Goal: Transaction & Acquisition: Obtain resource

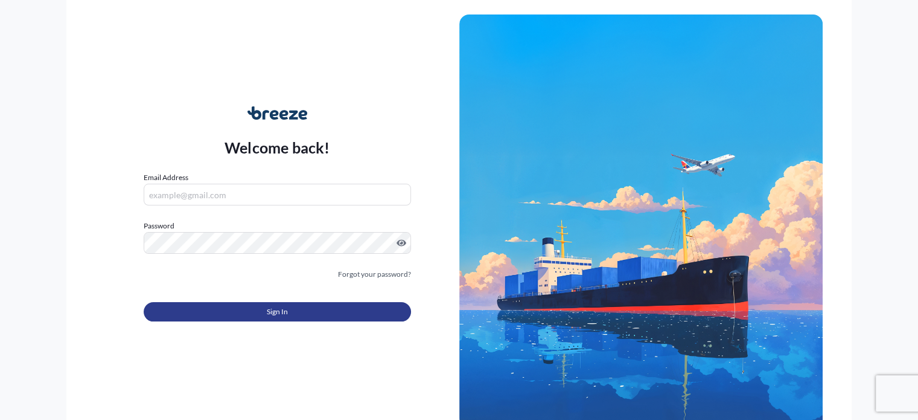
type input "[PERSON_NAME][EMAIL_ADDRESS][PERSON_NAME][DOMAIN_NAME]"
click at [232, 310] on button "Sign In" at bounding box center [277, 311] width 267 height 19
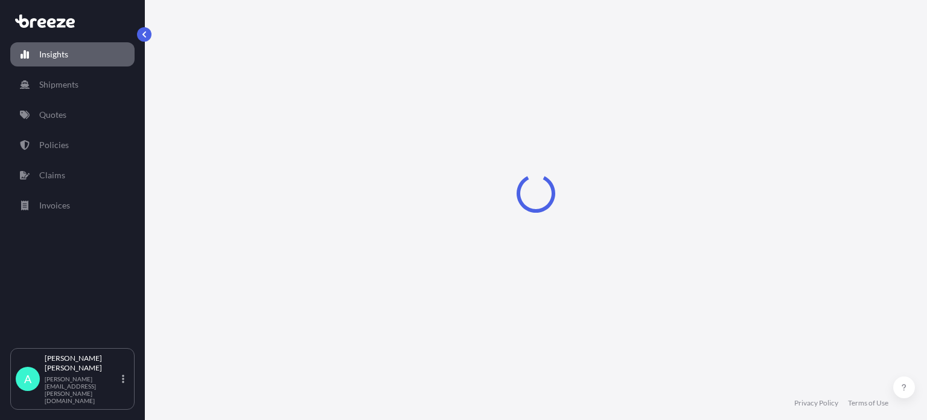
select select "2025"
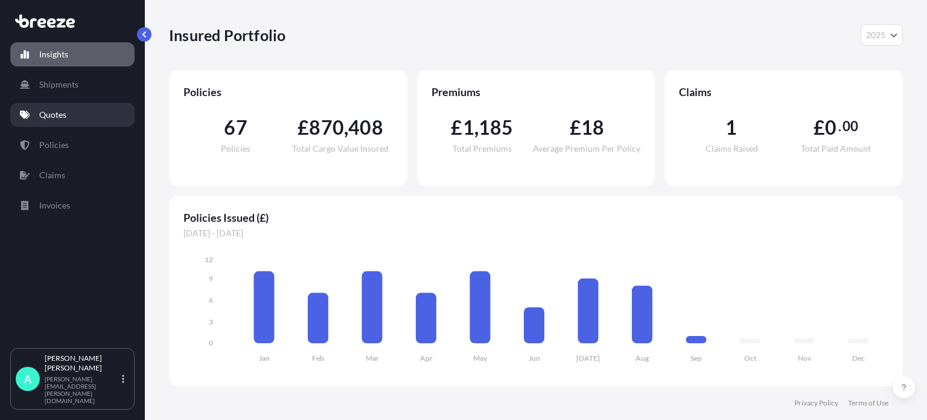
click at [59, 120] on link "Quotes" at bounding box center [72, 115] width 124 height 24
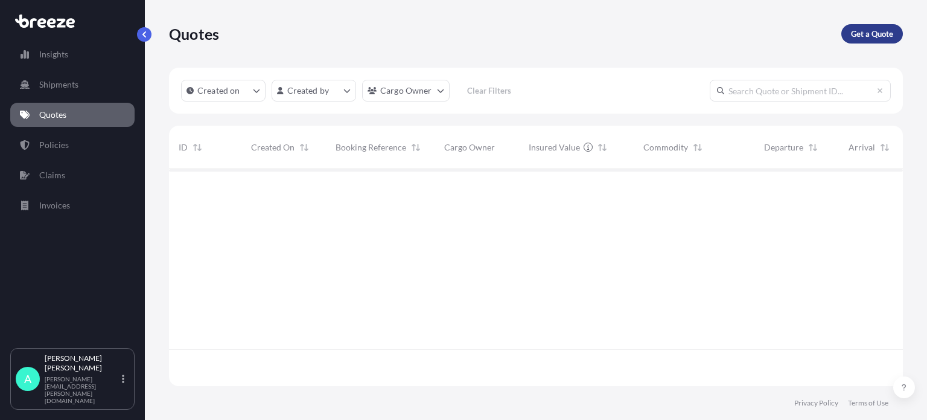
scroll to position [251, 724]
click at [862, 31] on p "Get a Quote" at bounding box center [872, 34] width 42 height 12
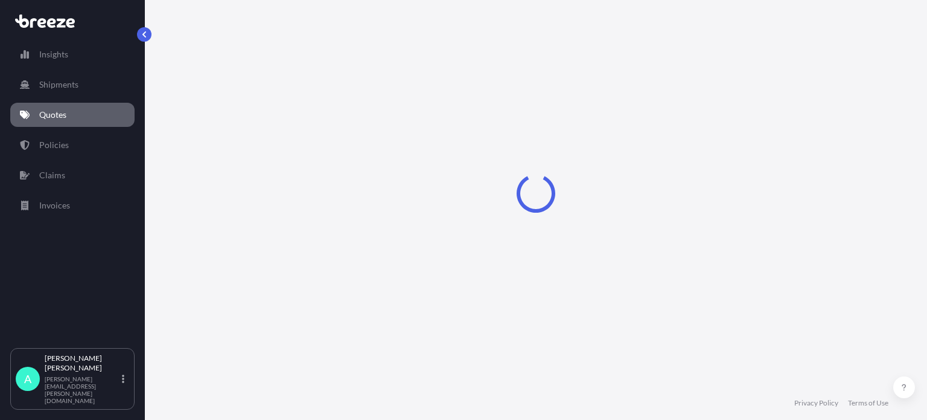
select select "Sea"
select select "1"
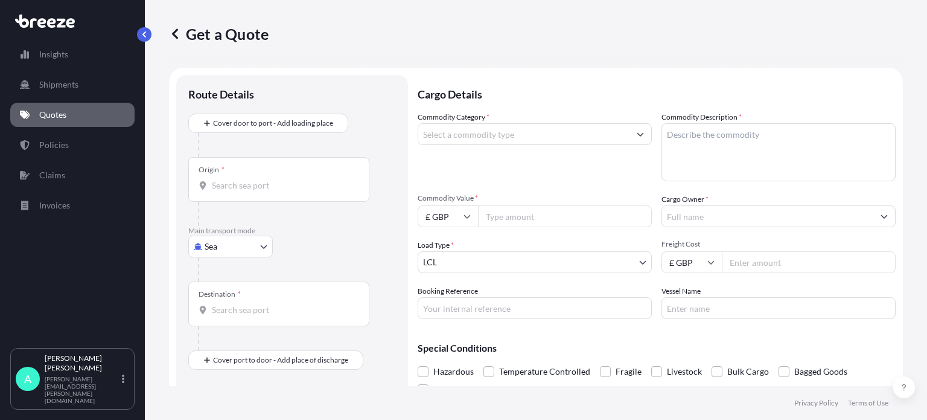
scroll to position [19, 0]
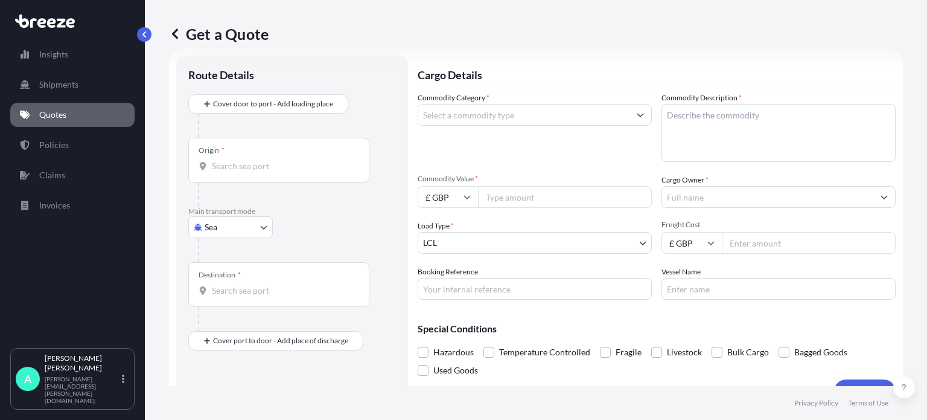
click at [259, 237] on body "Insights Shipments Quotes Policies Claims Invoices A [PERSON_NAME] [PERSON_NAME…" at bounding box center [463, 210] width 927 height 420
click at [222, 302] on span "Road" at bounding box center [220, 301] width 19 height 12
select select "Road"
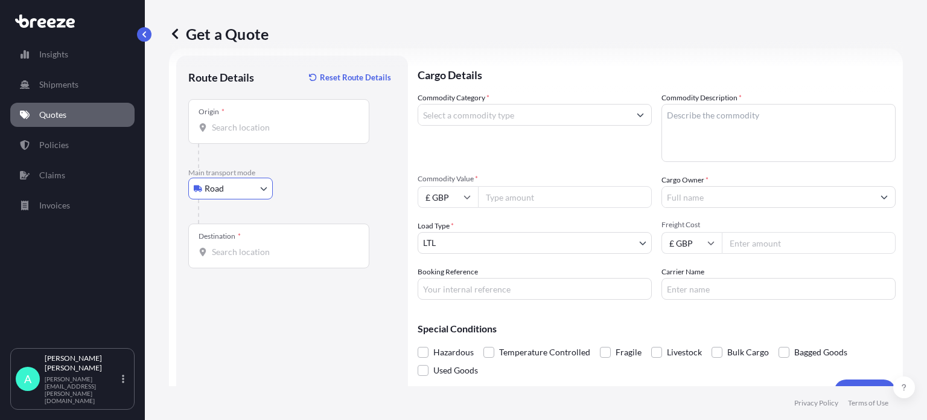
click at [234, 132] on input "Origin *" at bounding box center [283, 127] width 142 height 12
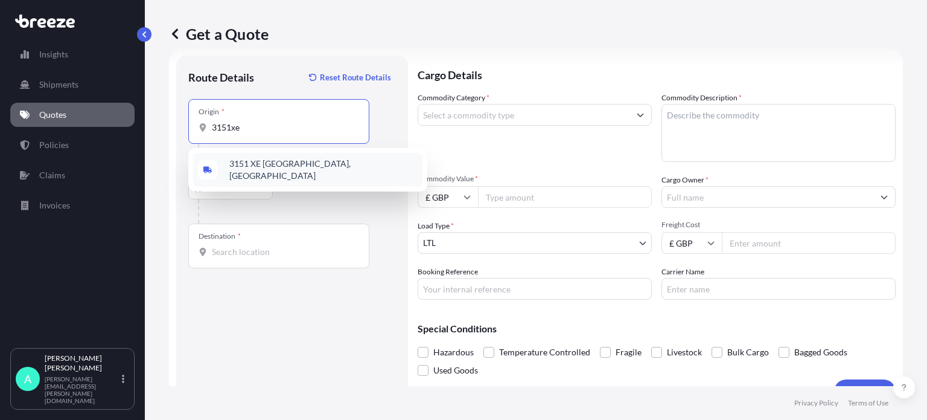
click at [251, 171] on span "3151 XE [GEOGRAPHIC_DATA], [GEOGRAPHIC_DATA]" at bounding box center [323, 170] width 188 height 24
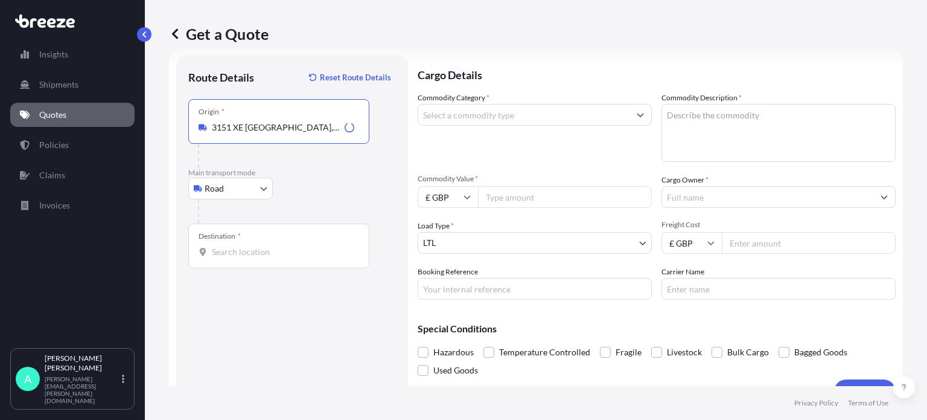
type input "3151 XE [GEOGRAPHIC_DATA], [GEOGRAPHIC_DATA]"
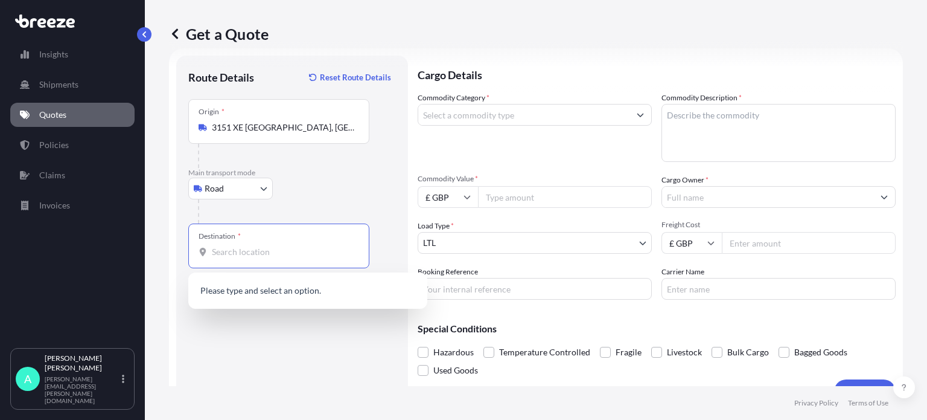
click at [234, 255] on input "Destination *" at bounding box center [283, 252] width 142 height 12
click at [257, 292] on span "[STREET_ADDRESS]" at bounding box center [266, 292] width 75 height 12
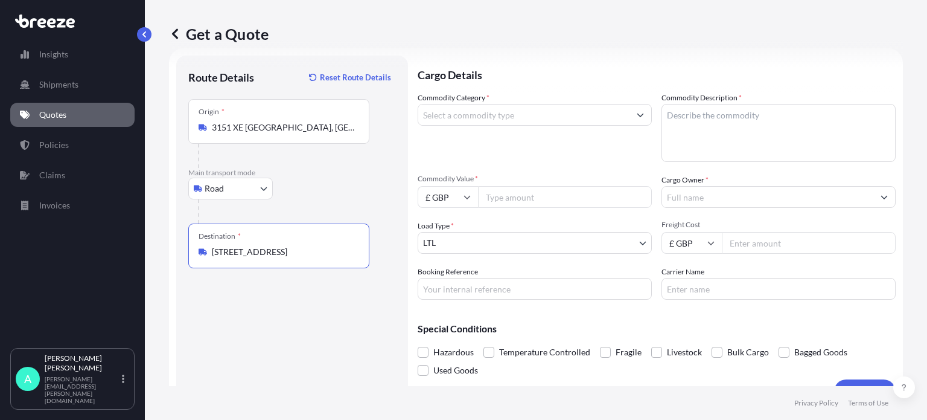
type input "[STREET_ADDRESS]"
click at [510, 117] on input "Commodity Category *" at bounding box center [523, 115] width 211 height 22
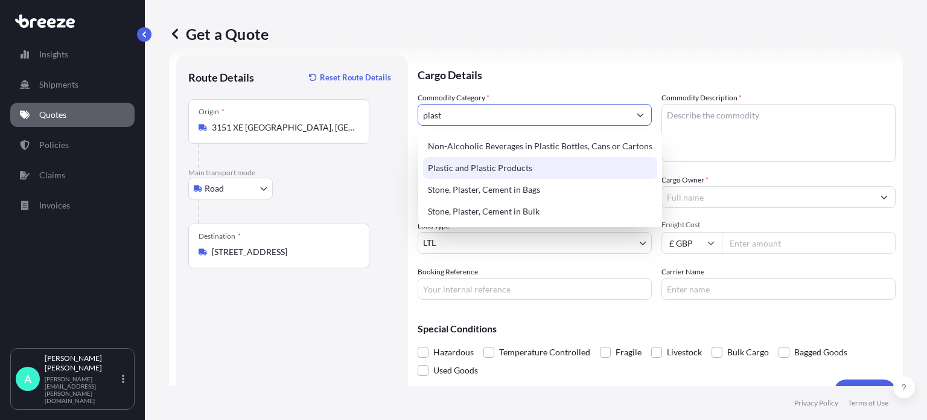
click at [537, 176] on div "Plastic and Plastic Products" at bounding box center [540, 168] width 234 height 22
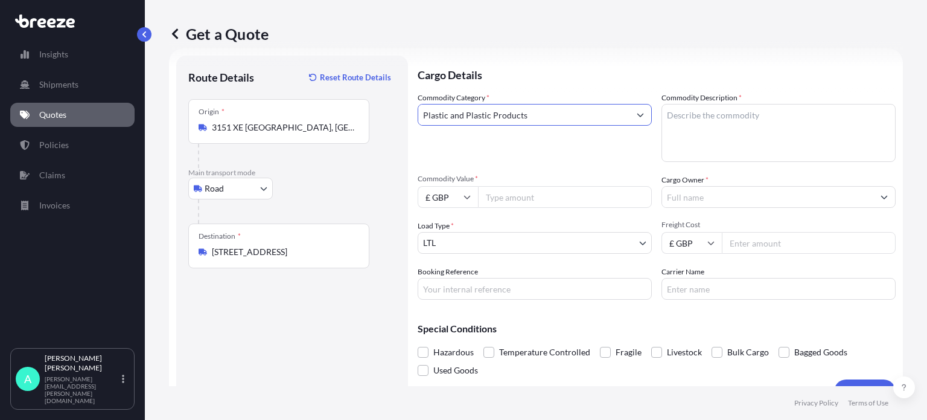
type input "Plastic and Plastic Products"
click at [700, 127] on textarea "Commodity Description *" at bounding box center [779, 133] width 234 height 58
type textarea "Epoxy Moulding"
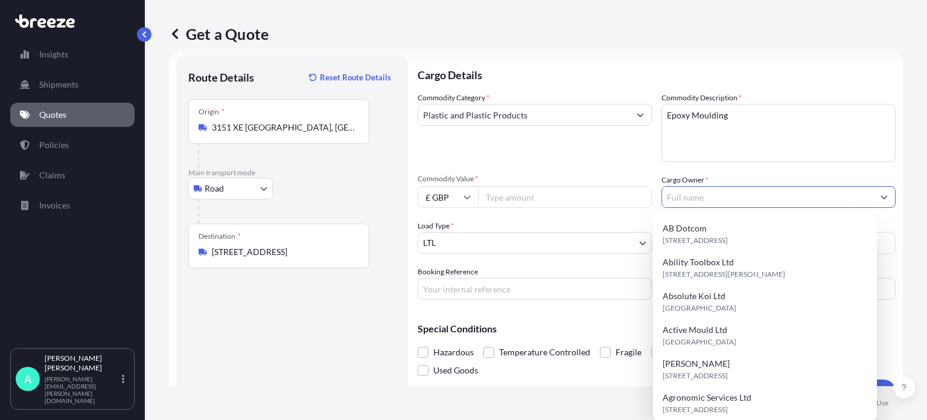
click at [699, 205] on input "Cargo Owner *" at bounding box center [767, 197] width 211 height 22
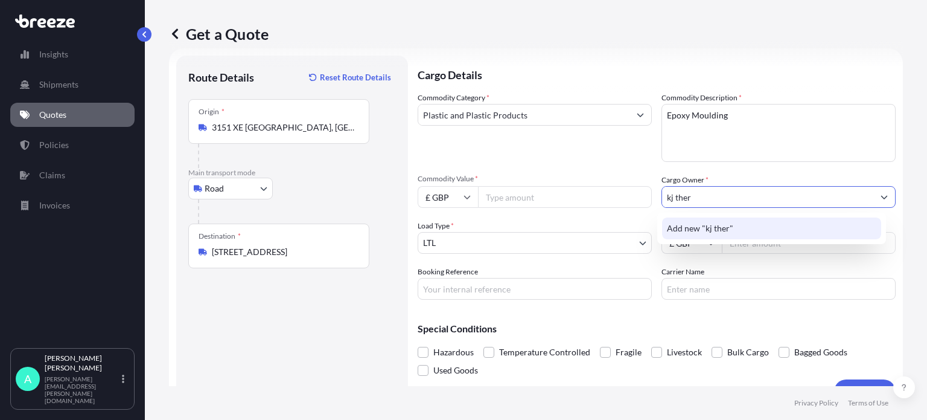
click at [696, 229] on span "Add new "kj ther"" at bounding box center [700, 228] width 66 height 12
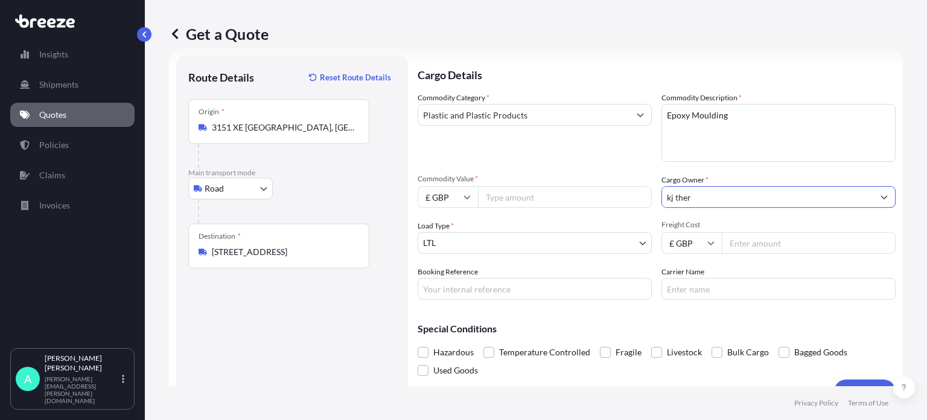
click at [699, 199] on input "kj ther" at bounding box center [767, 197] width 211 height 22
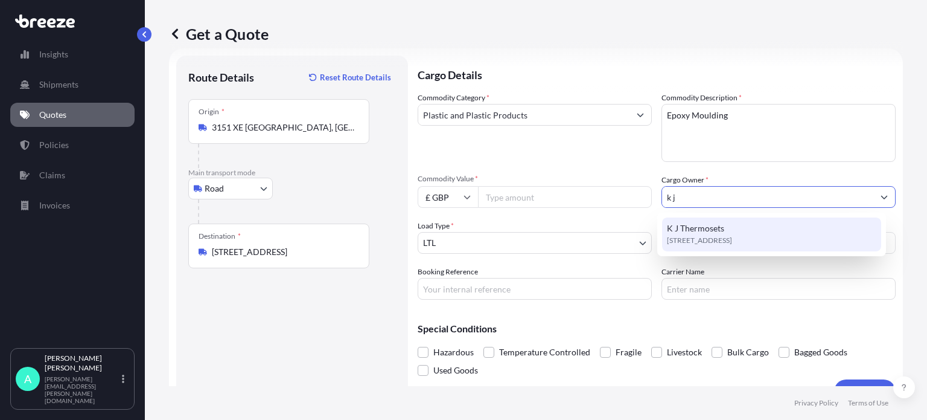
click at [689, 233] on span "K J Thermosets" at bounding box center [695, 228] width 57 height 12
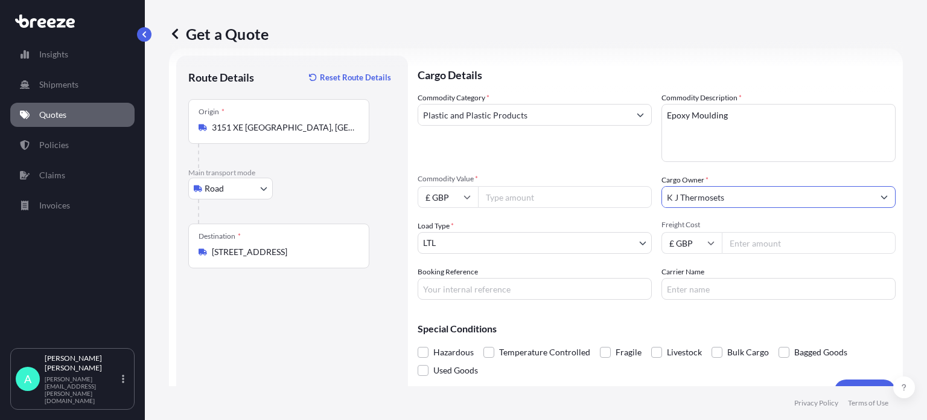
type input "K J Thermosets"
click at [481, 287] on input "Booking Reference" at bounding box center [535, 289] width 234 height 22
type input "17404"
click at [699, 287] on input "Carrier Name" at bounding box center [779, 289] width 234 height 22
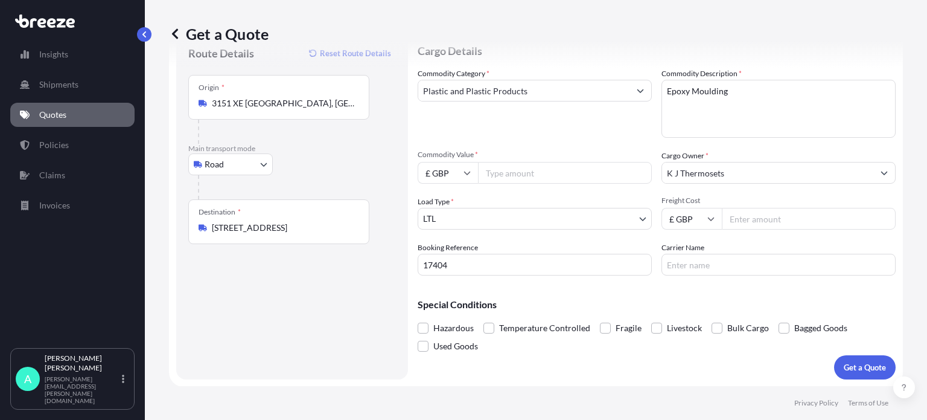
click at [511, 152] on span "Commodity Value *" at bounding box center [535, 155] width 234 height 10
click at [511, 162] on input "Commodity Value *" at bounding box center [565, 173] width 174 height 22
click at [513, 171] on input "Commodity Value *" at bounding box center [565, 173] width 174 height 22
type input "17019.00"
click at [748, 220] on input "Freight Cost" at bounding box center [809, 219] width 174 height 22
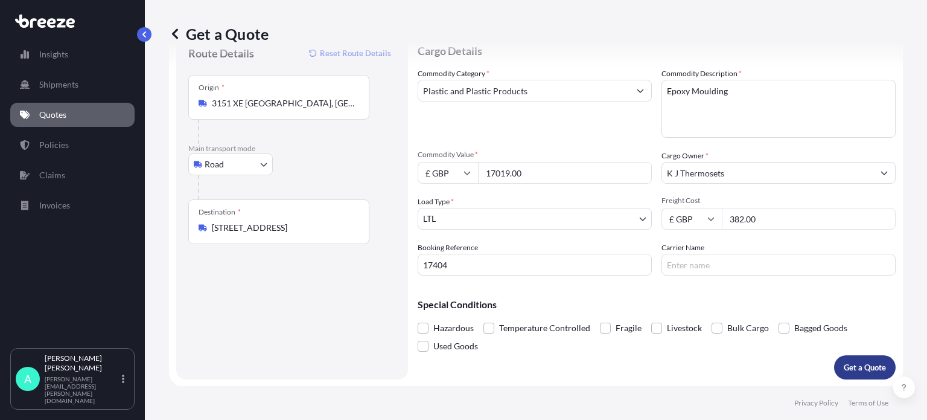
type input "382.00"
click at [863, 359] on button "Get a Quote" at bounding box center [865, 367] width 62 height 24
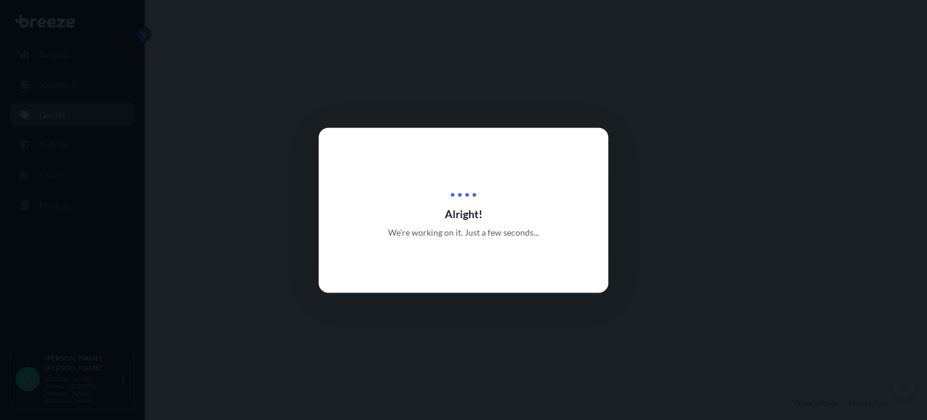
select select "Road"
select select "1"
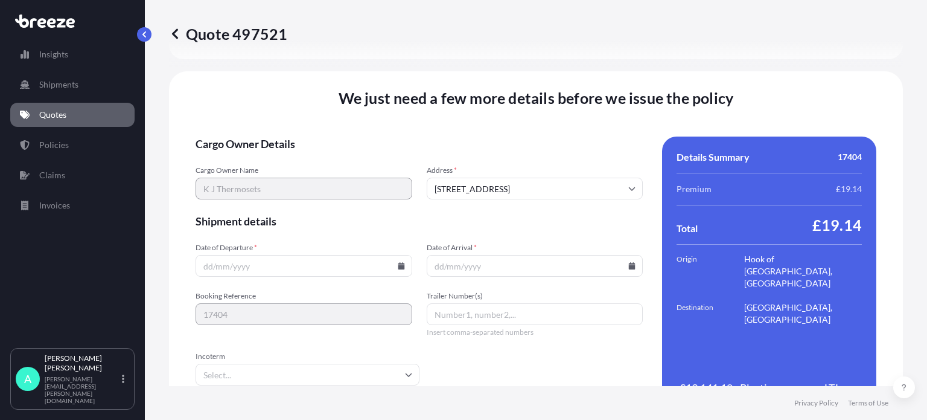
scroll to position [1505, 0]
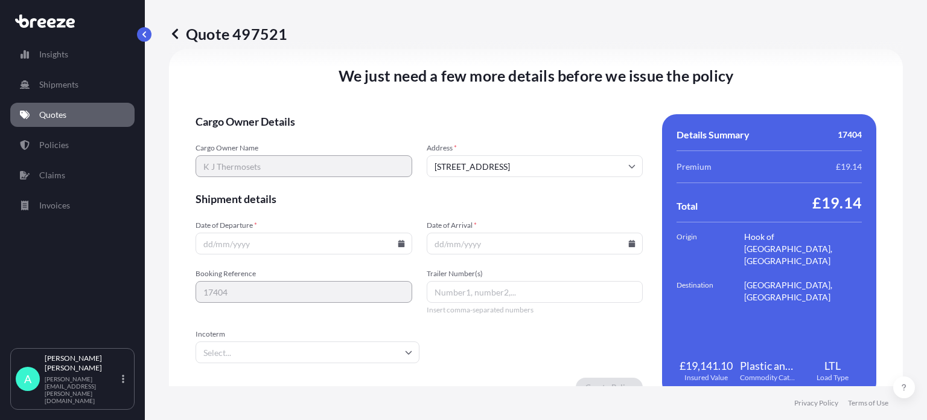
click at [264, 240] on input "Date of Departure *" at bounding box center [304, 243] width 217 height 22
click at [401, 243] on input "Date of Departure *" at bounding box center [304, 243] width 217 height 22
click at [398, 243] on icon at bounding box center [401, 243] width 7 height 7
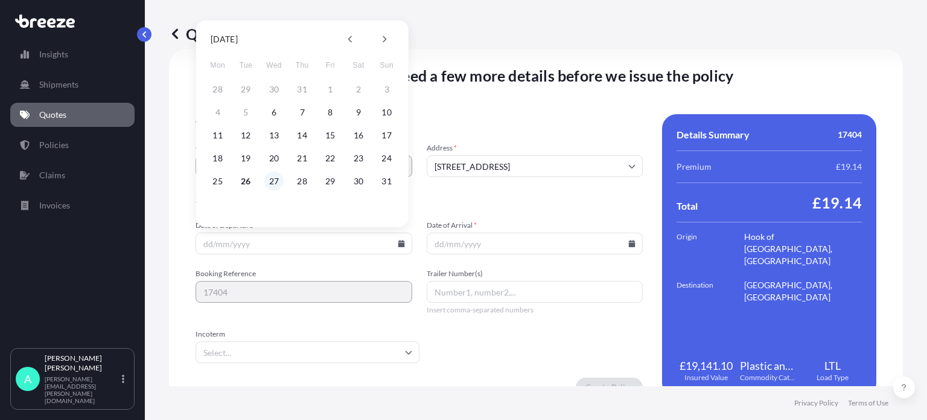
click at [275, 183] on button "27" at bounding box center [273, 180] width 19 height 19
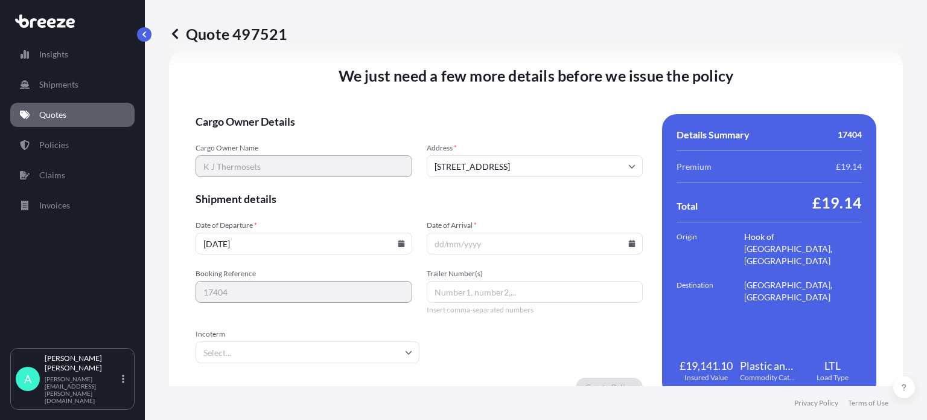
type input "[DATE]"
click at [629, 246] on icon at bounding box center [632, 243] width 7 height 7
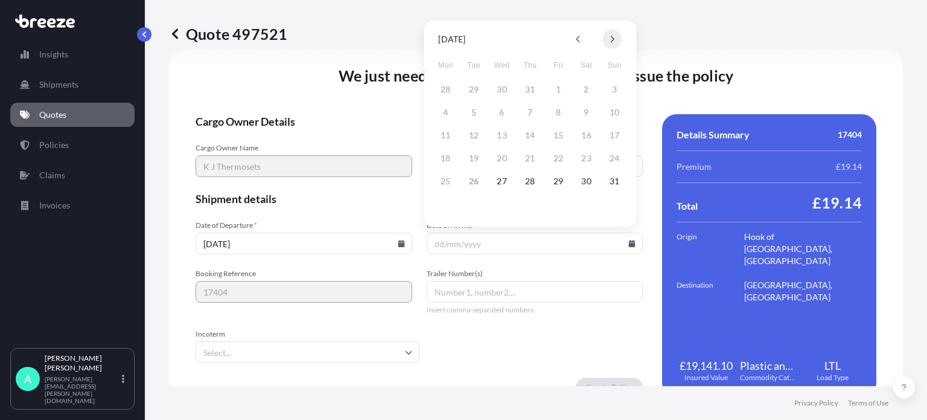
click at [611, 39] on icon at bounding box center [612, 39] width 5 height 7
click at [529, 85] on button "4" at bounding box center [529, 89] width 19 height 19
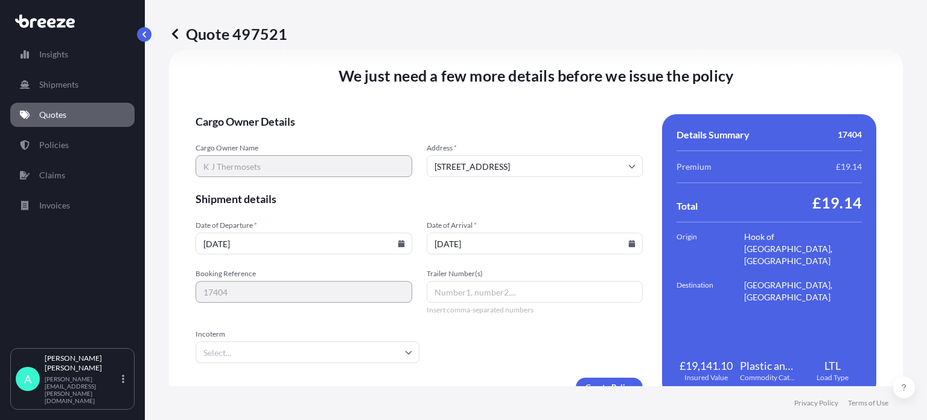
type input "[DATE]"
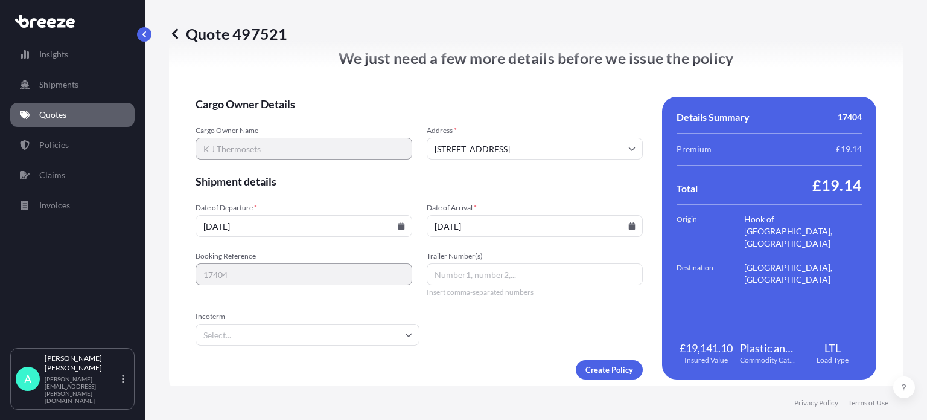
scroll to position [1532, 0]
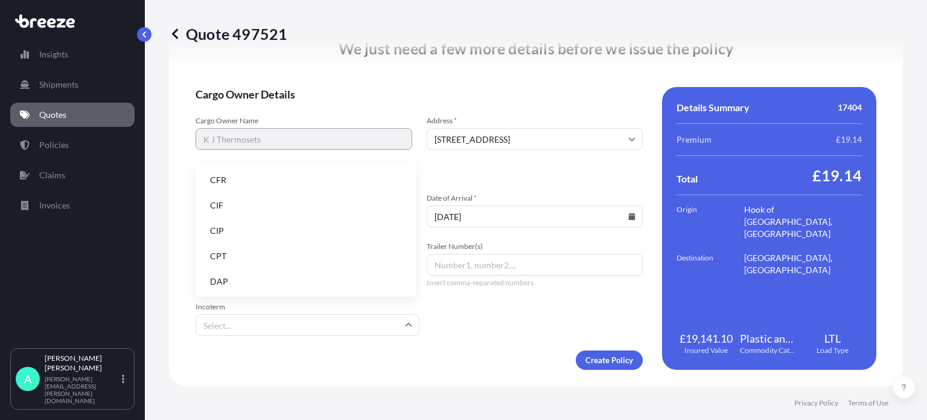
click at [261, 325] on input "Incoterm" at bounding box center [308, 325] width 224 height 22
type input "e"
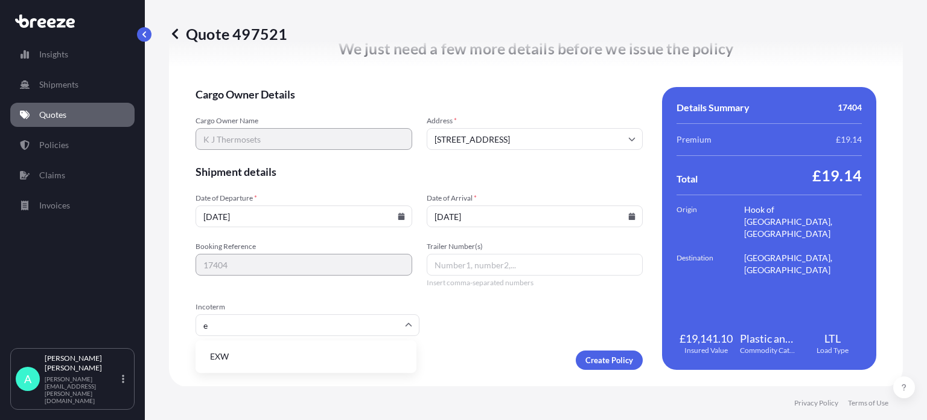
click at [222, 359] on li "EXW" at bounding box center [305, 356] width 211 height 23
type input "EXW"
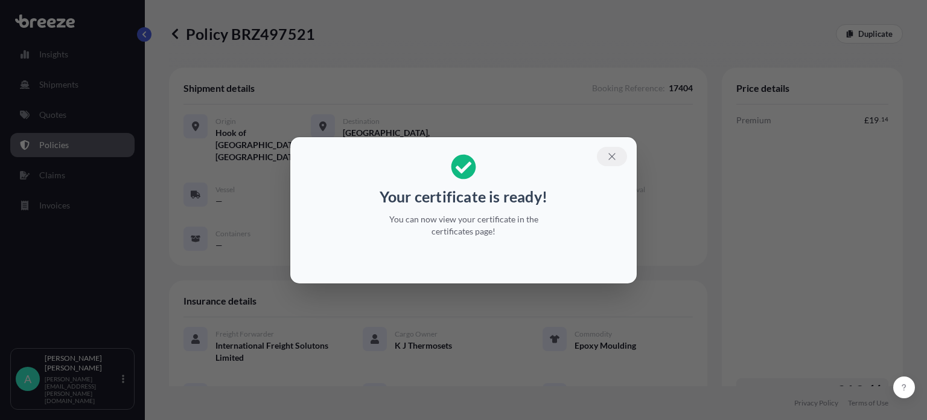
click at [611, 158] on icon "button" at bounding box center [612, 156] width 11 height 11
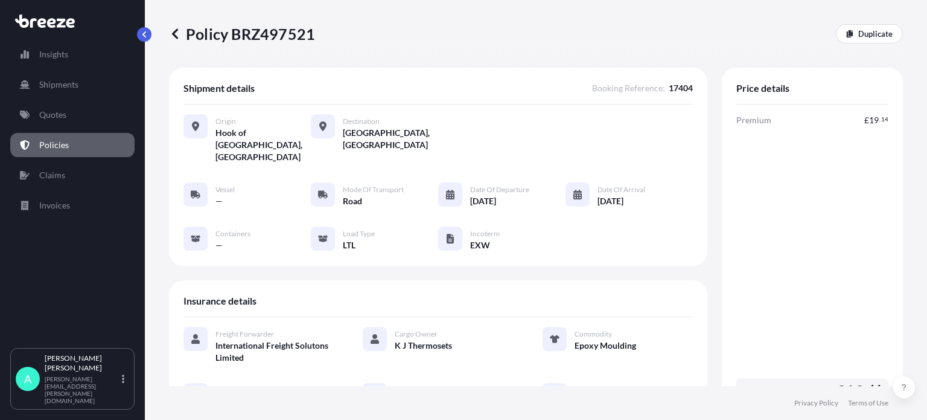
scroll to position [241, 0]
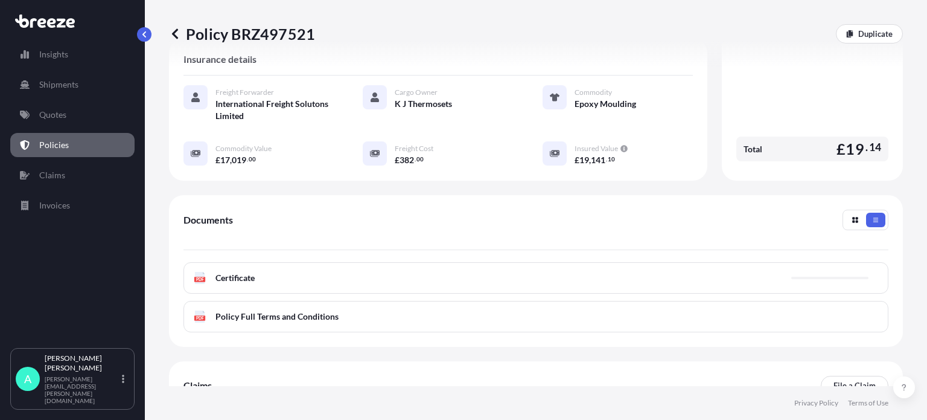
click at [264, 262] on div "PDF Certificate" at bounding box center [536, 277] width 705 height 31
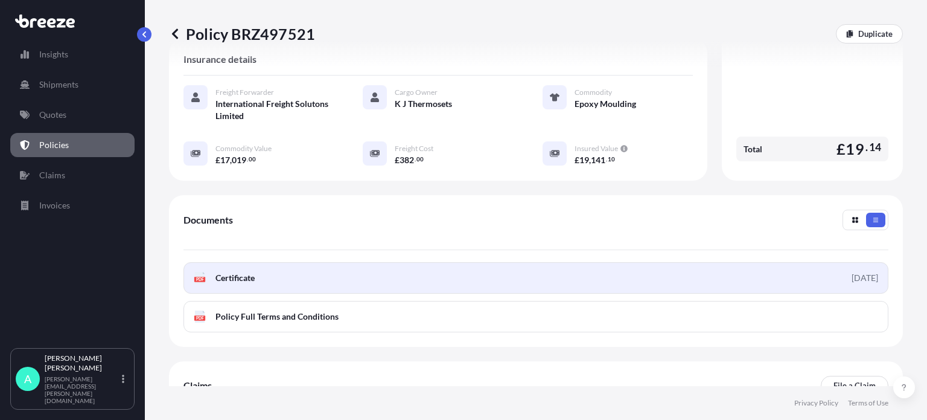
click at [354, 262] on link "PDF Certificate [DATE]" at bounding box center [536, 277] width 705 height 31
